Goal: Complete application form

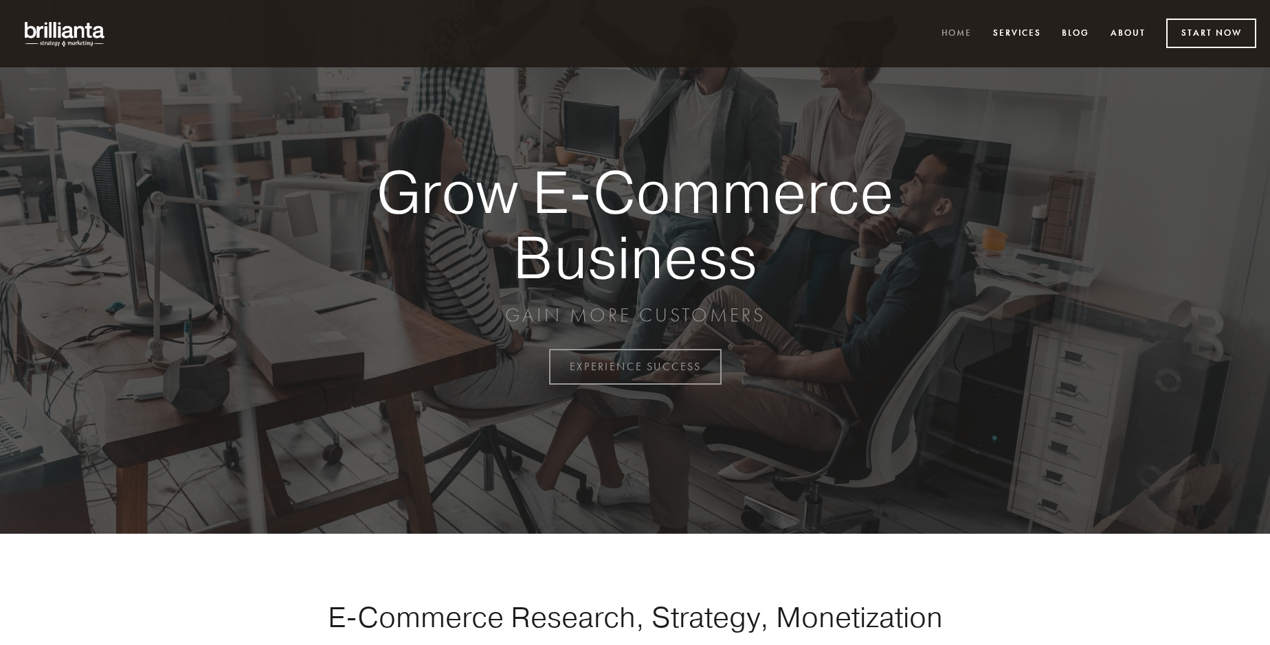
scroll to position [3601, 0]
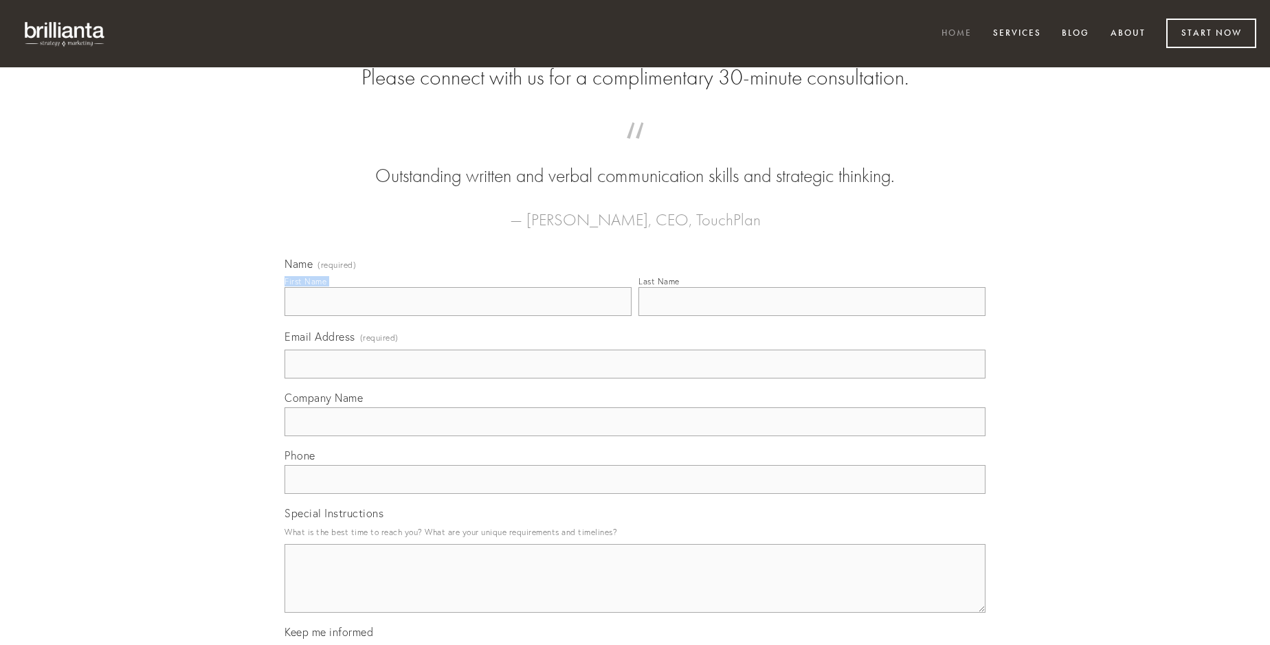
type input "[PERSON_NAME]"
click at [811, 316] on input "Last Name" at bounding box center [811, 301] width 347 height 29
type input "[PERSON_NAME]"
click at [635, 379] on input "Email Address (required)" at bounding box center [634, 364] width 701 height 29
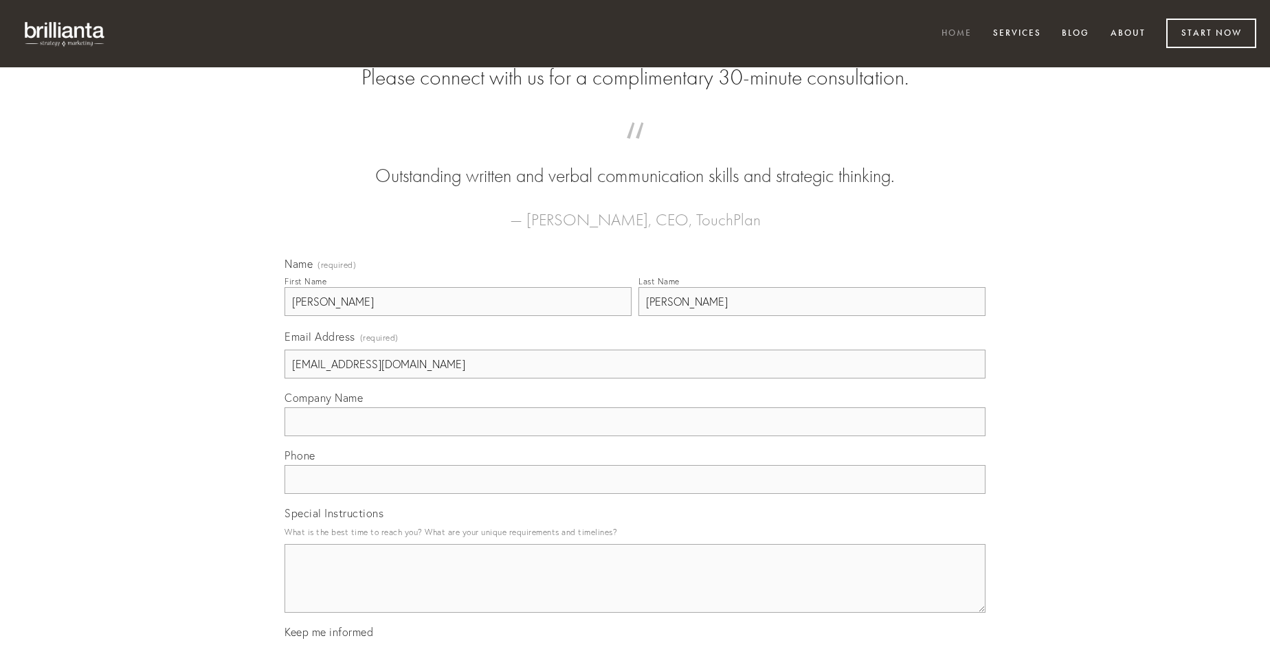
type input "[EMAIL_ADDRESS][DOMAIN_NAME]"
click at [635, 436] on input "Company Name" at bounding box center [634, 421] width 701 height 29
type input "vere"
click at [635, 494] on input "text" at bounding box center [634, 479] width 701 height 29
click at [635, 591] on textarea "Special Instructions" at bounding box center [634, 578] width 701 height 69
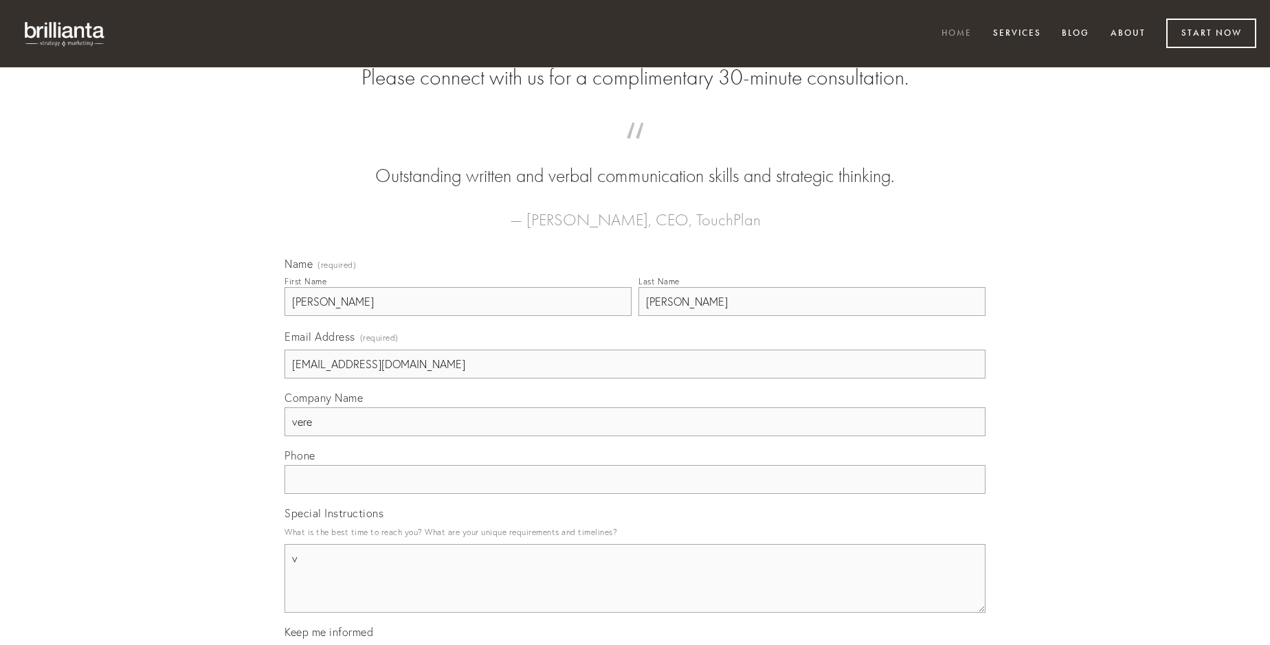
type textarea "vi"
